Goal: Check status: Check status

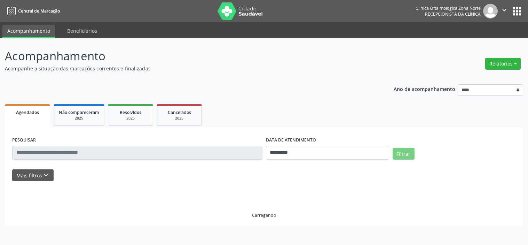
select select "*"
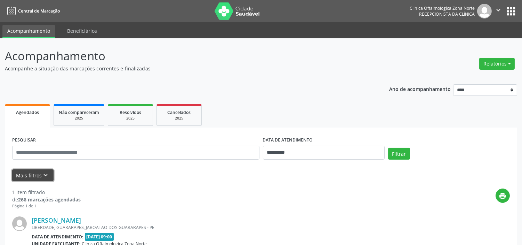
click at [42, 175] on icon "keyboard_arrow_down" at bounding box center [46, 175] width 8 height 8
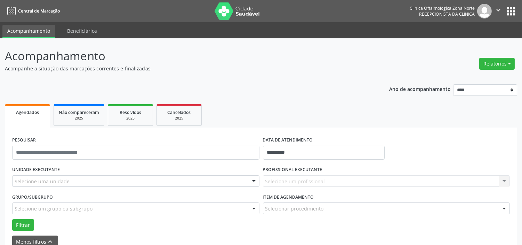
click at [80, 180] on div "Selecione uma unidade" at bounding box center [135, 181] width 247 height 12
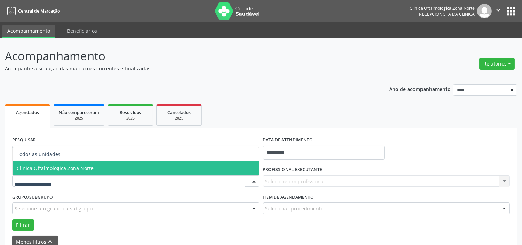
click at [85, 168] on span "Clinica Oftalmologica Zona Norte" at bounding box center [55, 168] width 77 height 7
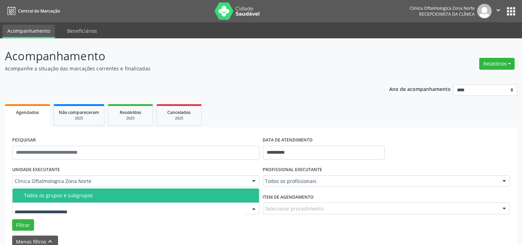
click at [88, 195] on div "Todos os grupos e subgrupos" at bounding box center [139, 195] width 231 height 6
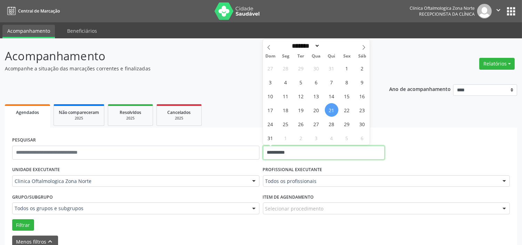
click at [304, 147] on input "**********" at bounding box center [324, 152] width 122 height 14
click at [343, 111] on span "22" at bounding box center [347, 110] width 14 height 14
type input "**********"
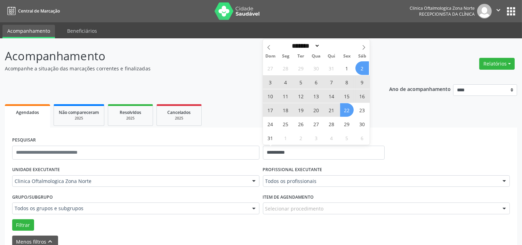
drag, startPoint x: 363, startPoint y: 49, endPoint x: 358, endPoint y: 58, distance: 10.6
click at [363, 49] on icon at bounding box center [363, 47] width 5 height 5
select select "*"
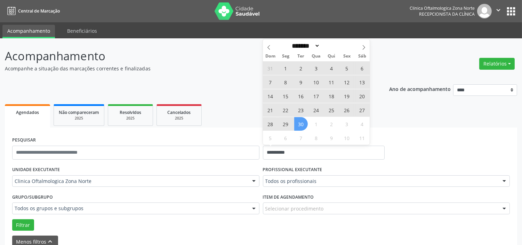
click at [304, 125] on span "30" at bounding box center [301, 124] width 14 height 14
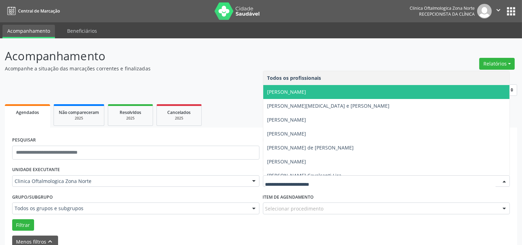
click at [290, 92] on span "[PERSON_NAME]" at bounding box center [286, 91] width 39 height 7
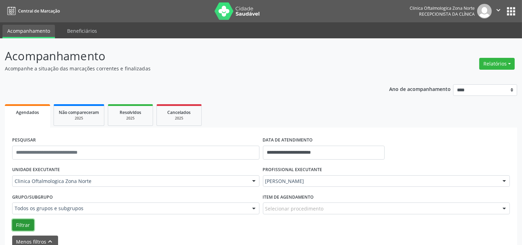
click at [19, 225] on button "Filtrar" at bounding box center [23, 225] width 22 height 12
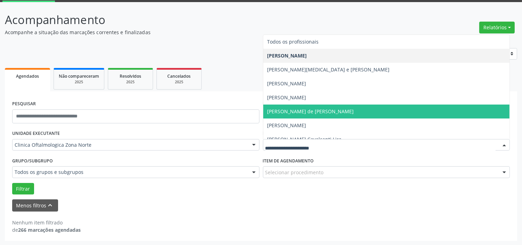
scroll to position [35, 0]
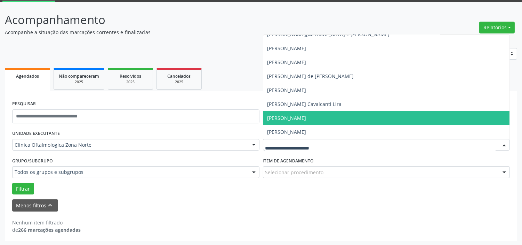
click at [314, 121] on span "[PERSON_NAME]" at bounding box center [386, 118] width 247 height 14
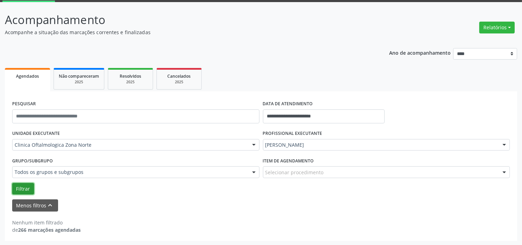
click at [30, 188] on button "Filtrar" at bounding box center [23, 189] width 22 height 12
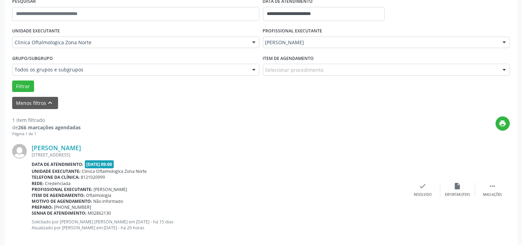
scroll to position [148, 0]
